Goal: Information Seeking & Learning: Learn about a topic

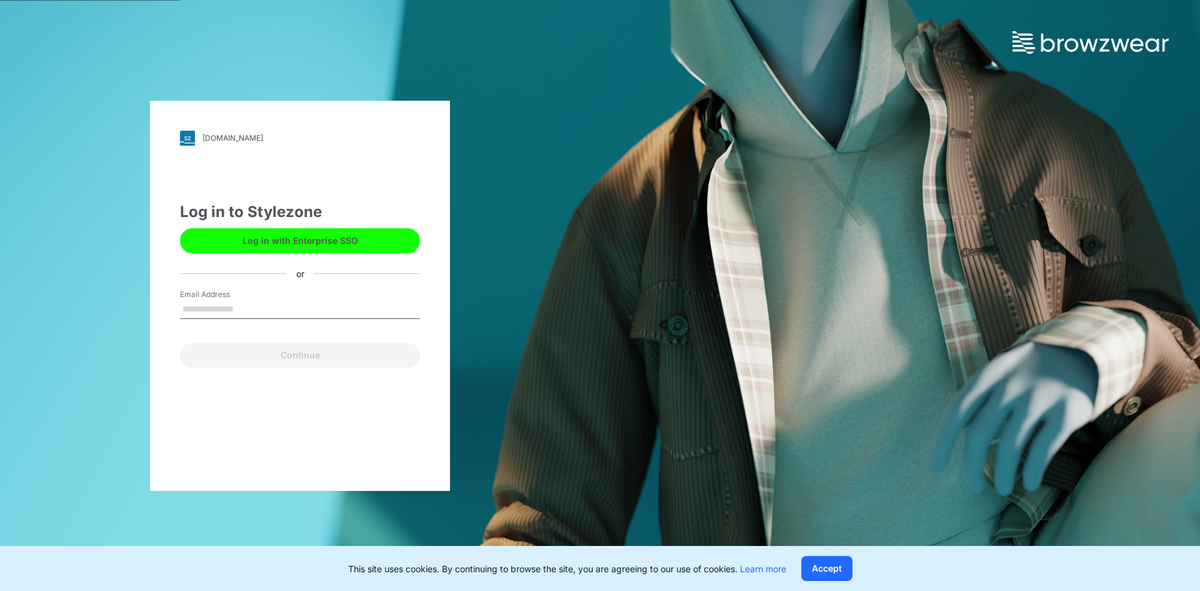
type input "**********"
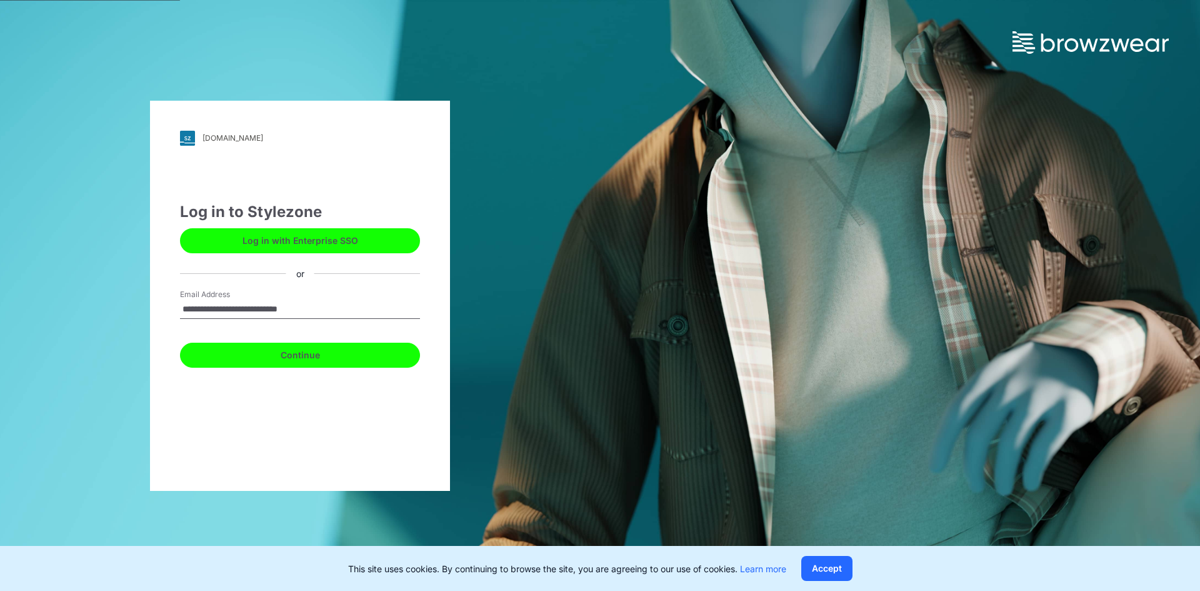
click at [271, 353] on button "Continue" at bounding box center [300, 354] width 240 height 25
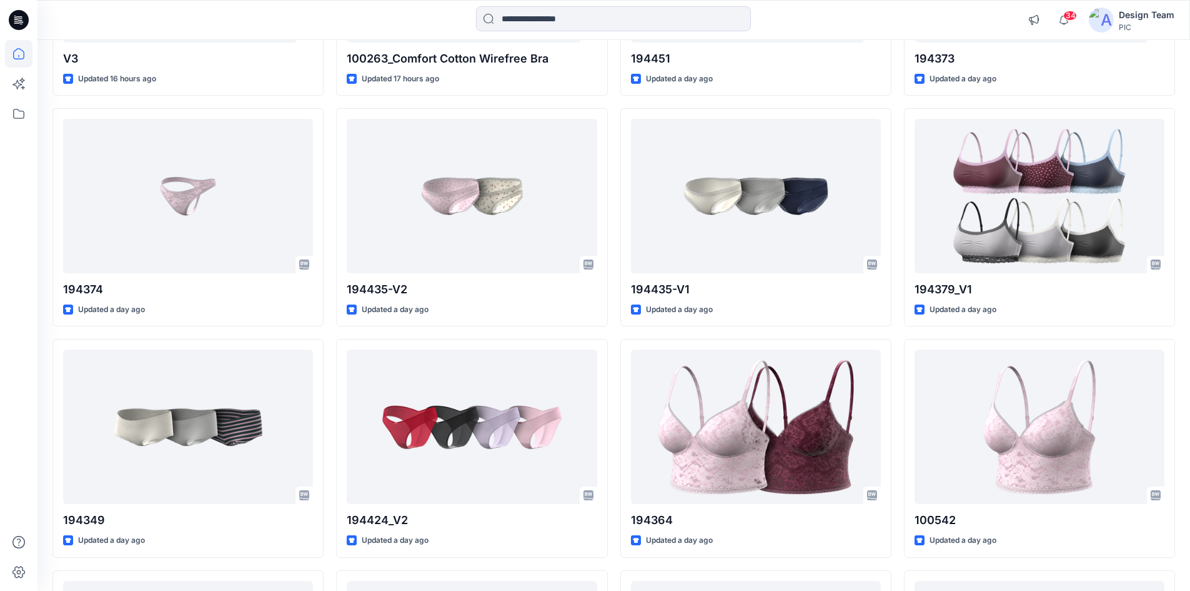
scroll to position [937, 0]
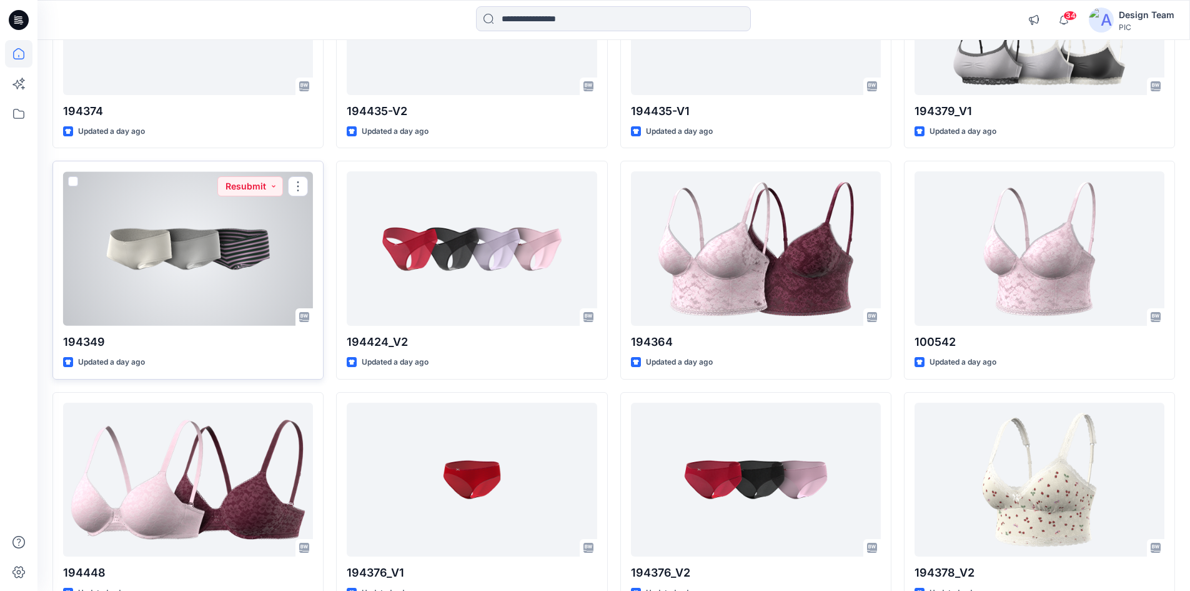
drag, startPoint x: 167, startPoint y: 251, endPoint x: 187, endPoint y: 261, distance: 22.4
click at [187, 261] on div at bounding box center [188, 248] width 250 height 154
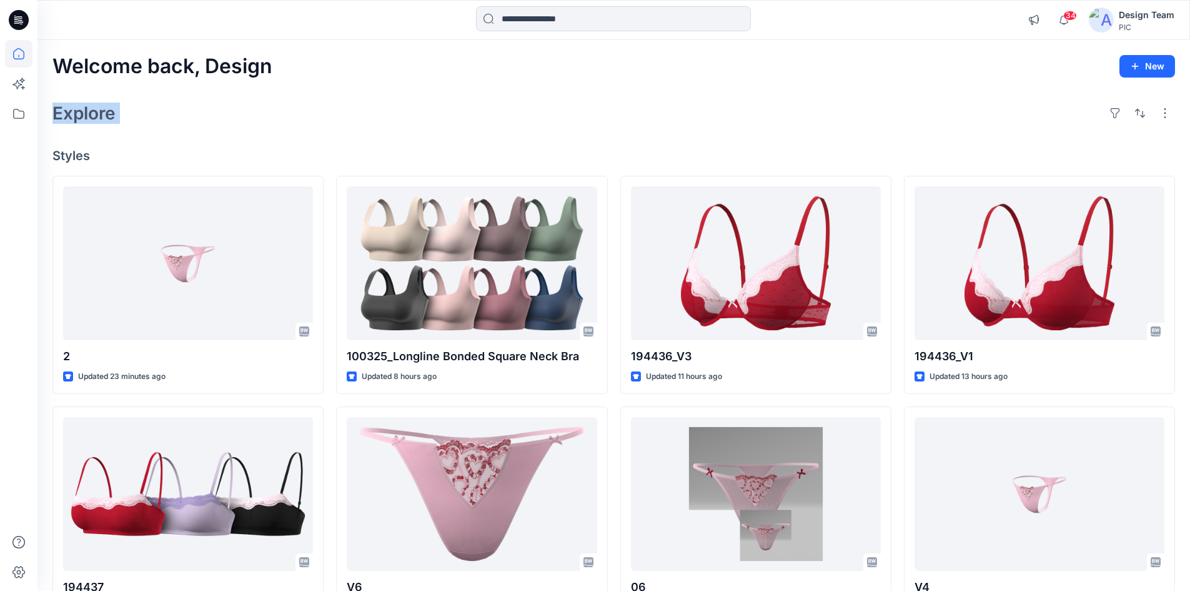
drag, startPoint x: 45, startPoint y: 136, endPoint x: 705, endPoint y: 103, distance: 660.7
drag, startPoint x: 1180, startPoint y: 159, endPoint x: 965, endPoint y: 130, distance: 217.0
drag, startPoint x: 876, startPoint y: 129, endPoint x: 882, endPoint y: 82, distance: 46.7
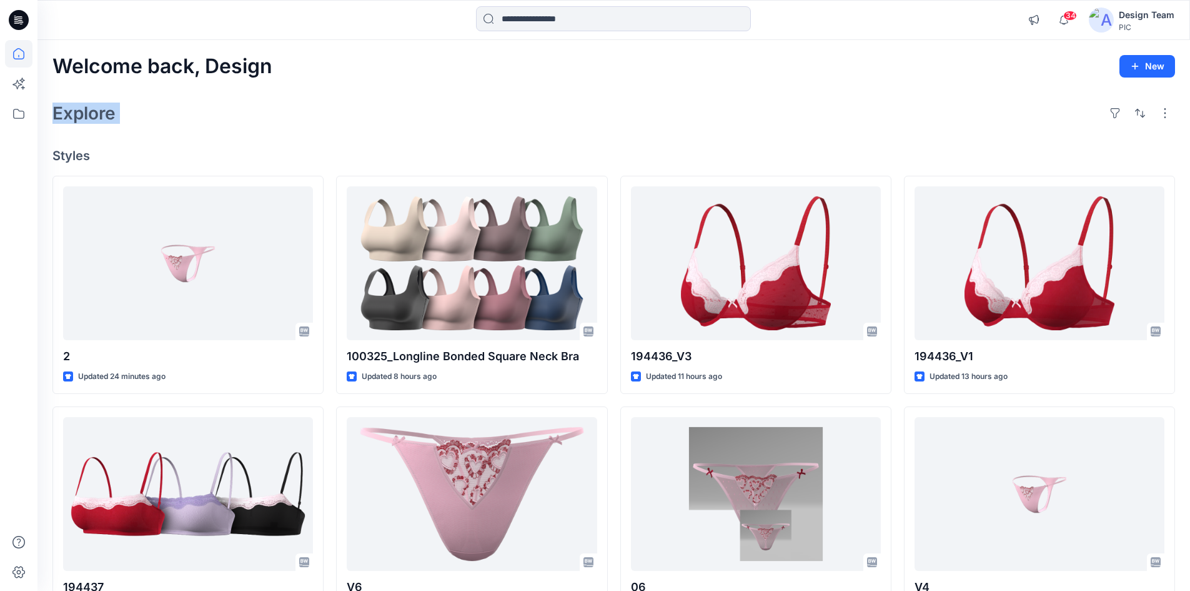
click at [872, 116] on div "Explore" at bounding box center [613, 113] width 1123 height 30
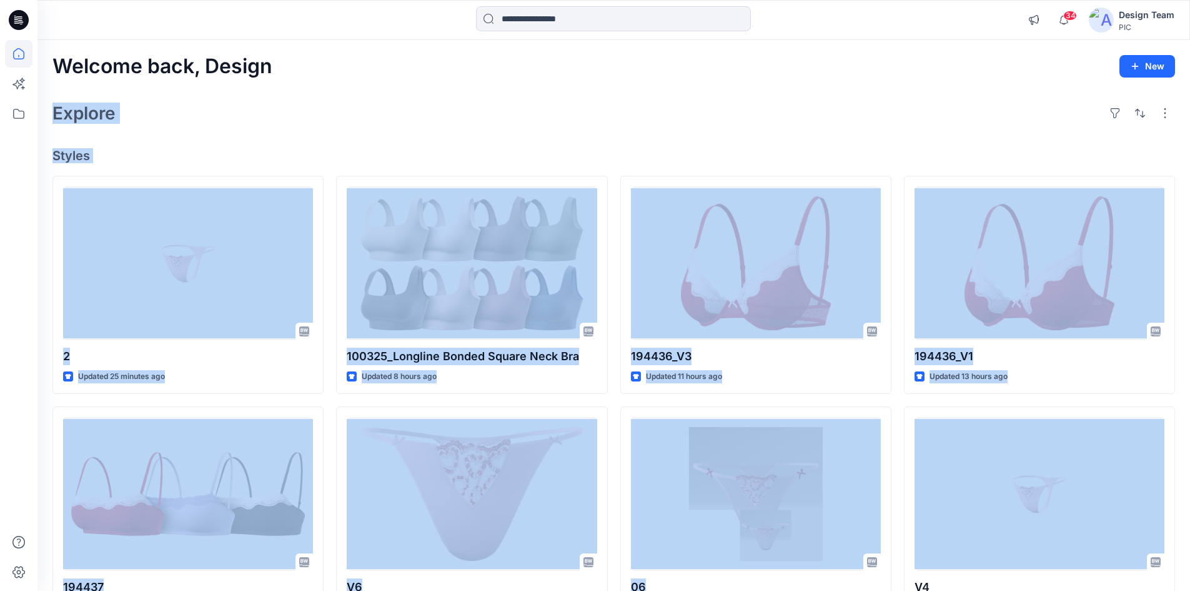
drag, startPoint x: 49, startPoint y: 107, endPoint x: 1187, endPoint y: 558, distance: 1224.7
click at [839, 115] on div "Explore" at bounding box center [613, 113] width 1123 height 30
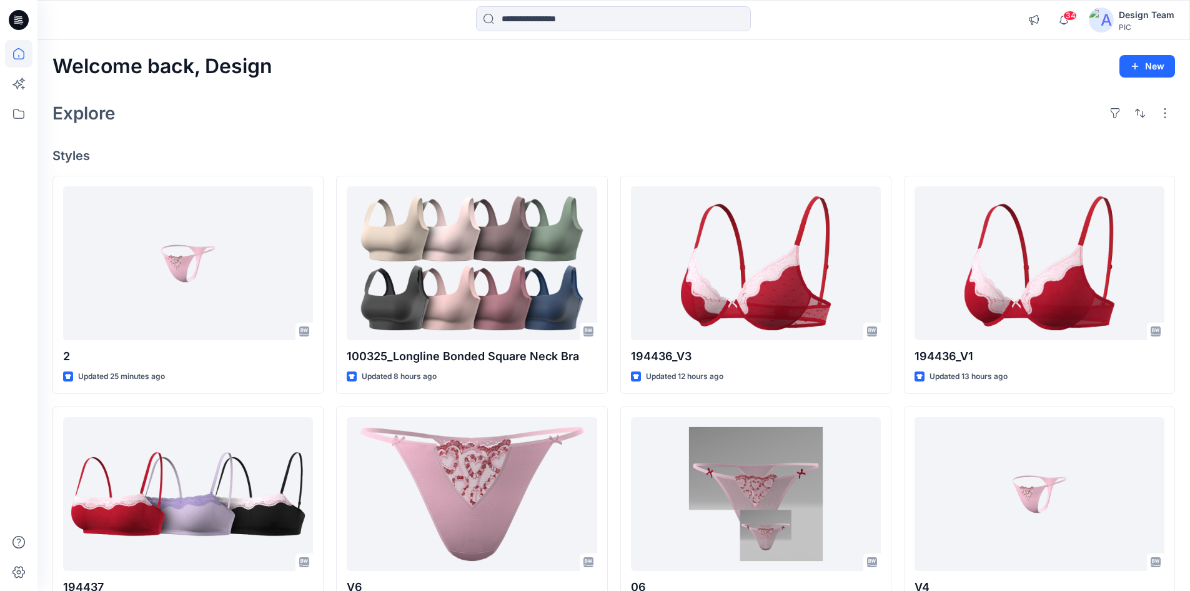
drag, startPoint x: 47, startPoint y: 109, endPoint x: 856, endPoint y: 31, distance: 812.4
click at [817, 115] on div "Explore" at bounding box center [613, 113] width 1123 height 30
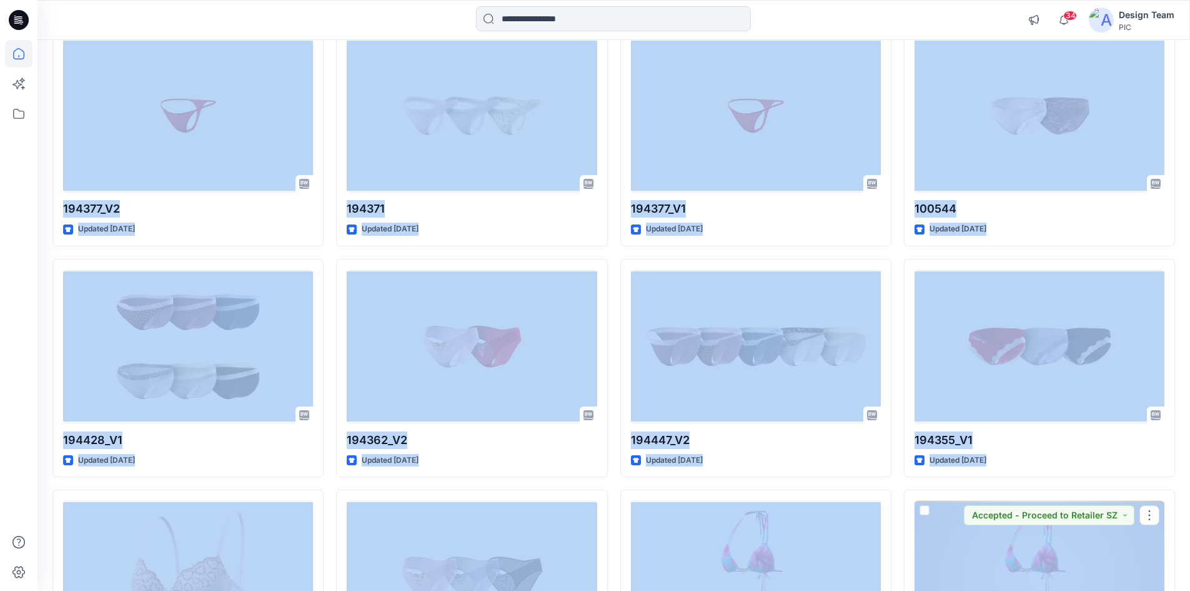
scroll to position [3093, 0]
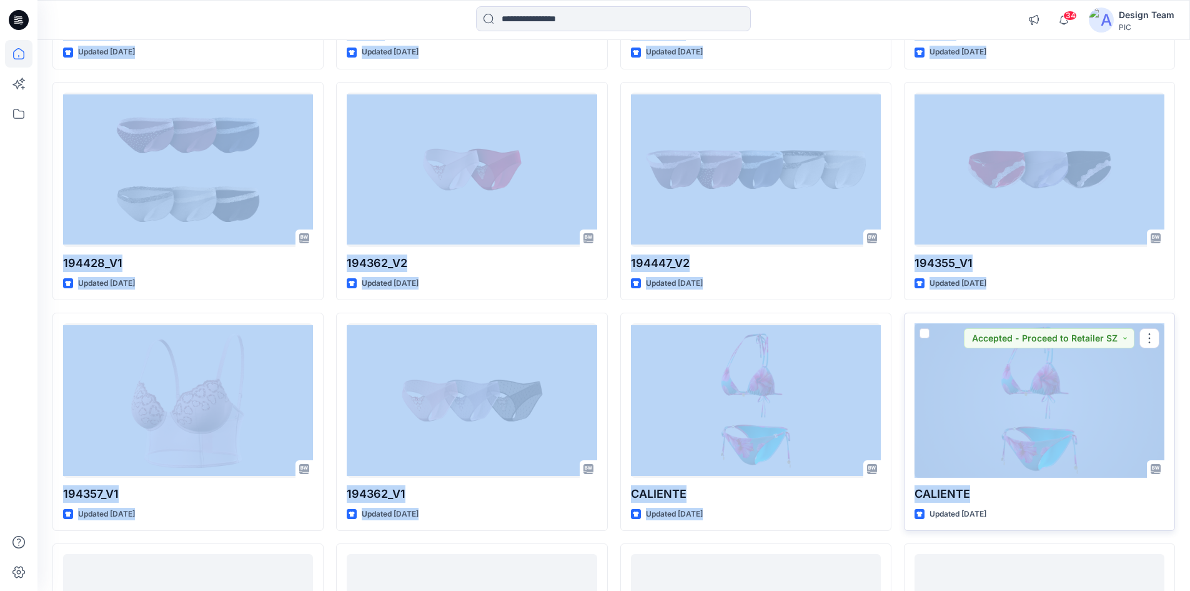
drag, startPoint x: 1179, startPoint y: 156, endPoint x: 1164, endPoint y: 492, distance: 336.5
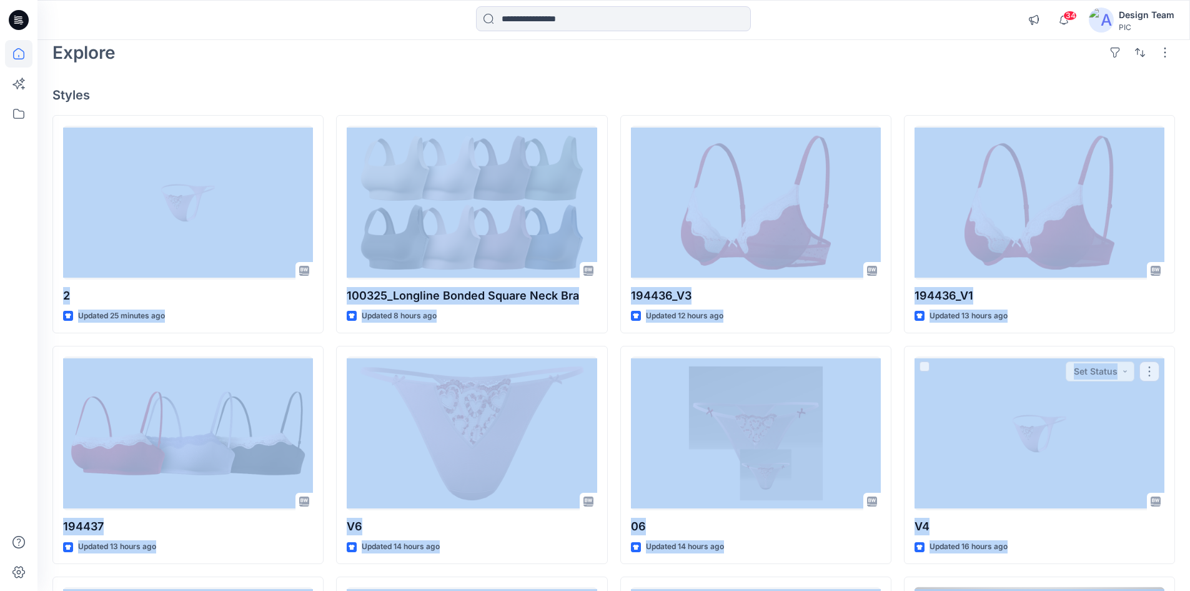
scroll to position [75, 0]
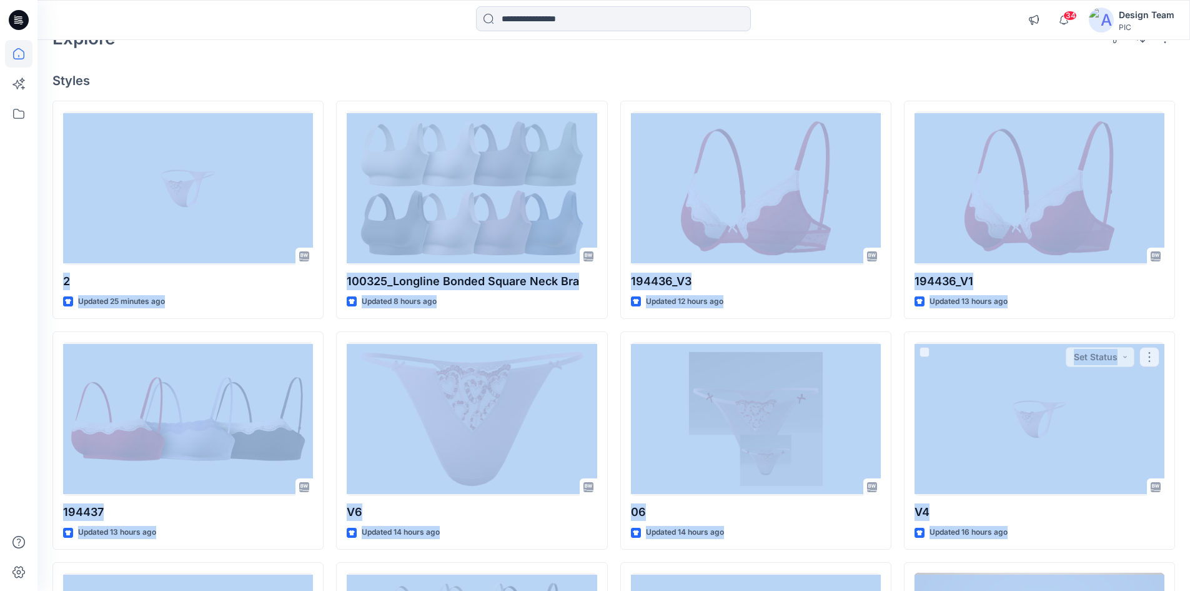
drag, startPoint x: 1185, startPoint y: 161, endPoint x: 1143, endPoint y: 552, distance: 393.5
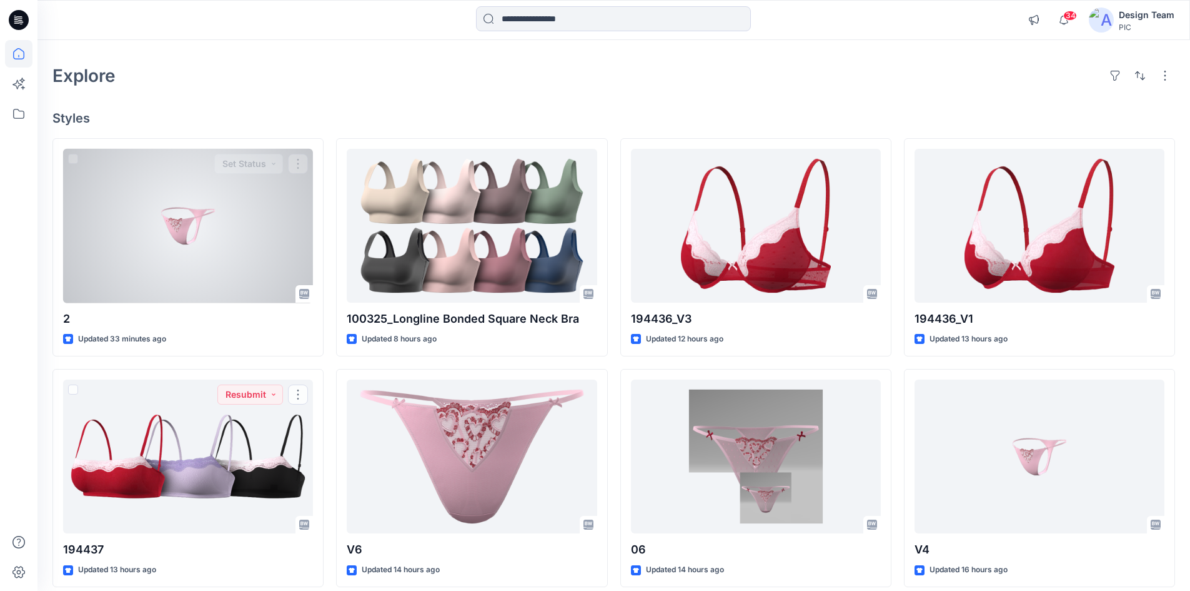
scroll to position [0, 0]
